Goal: Information Seeking & Learning: Learn about a topic

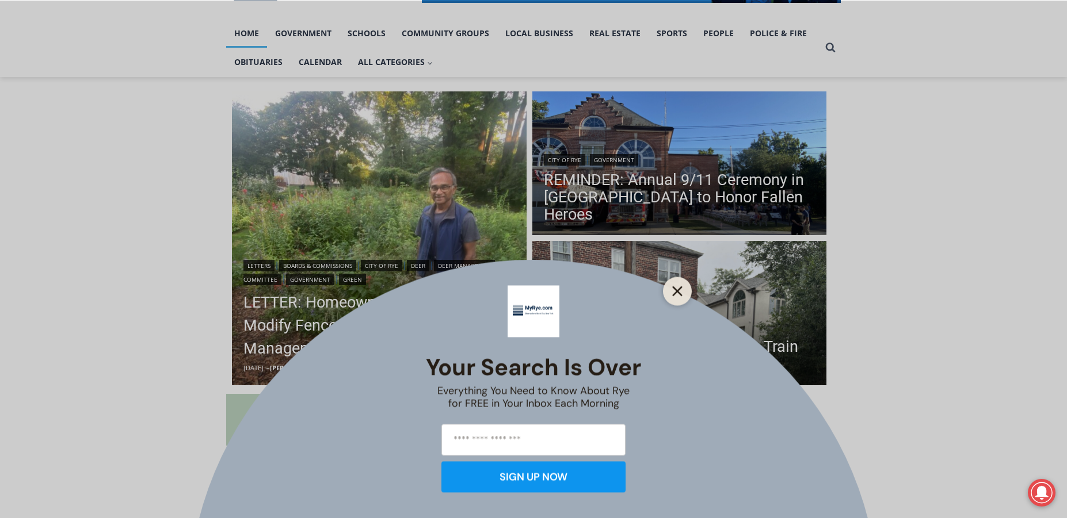
click at [678, 289] on icon "Close" at bounding box center [677, 291] width 10 height 10
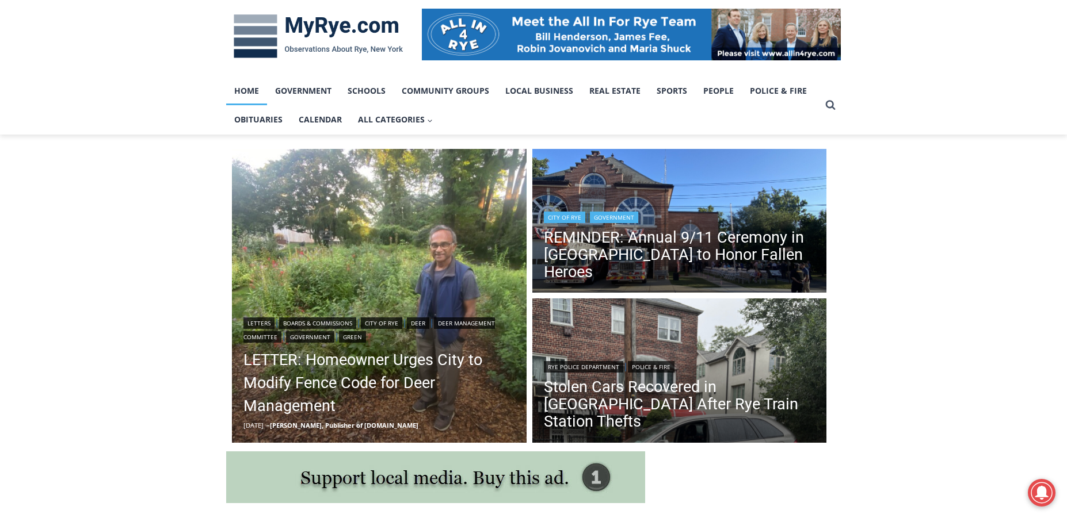
scroll to position [460, 0]
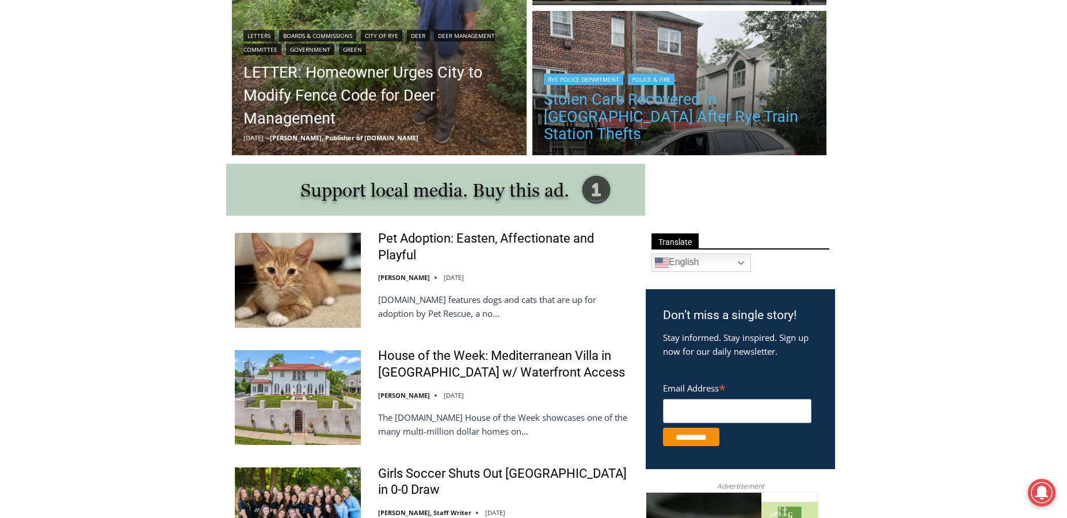
click at [680, 138] on link "Stolen Cars Recovered in [GEOGRAPHIC_DATA] After Rye Train Station Thefts" at bounding box center [680, 117] width 272 height 52
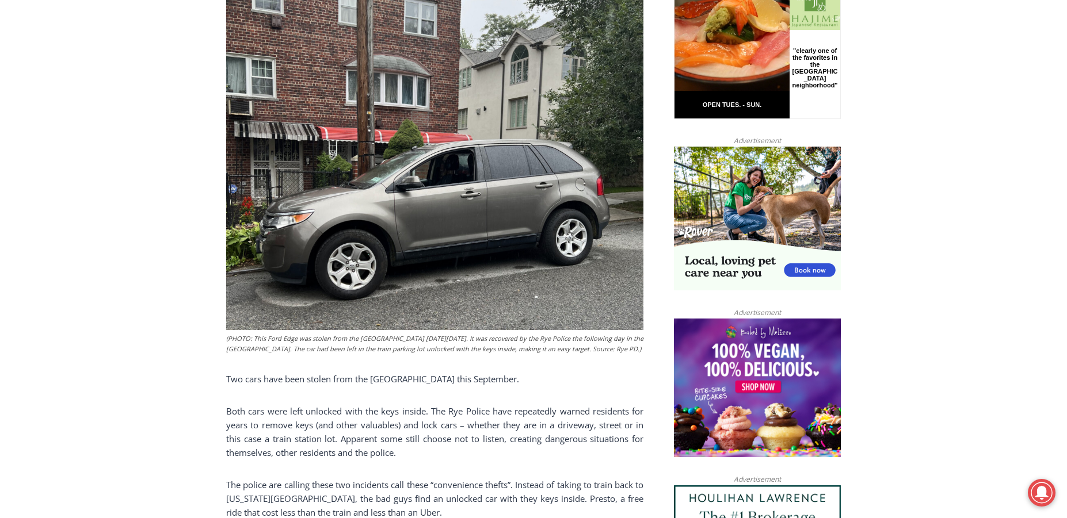
scroll to position [403, 0]
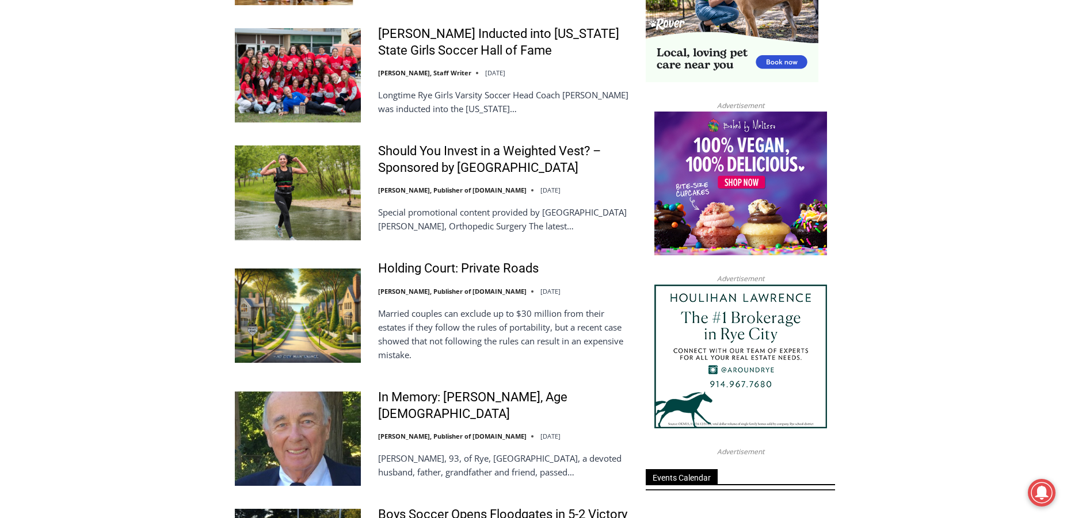
scroll to position [1303, 0]
